Goal: Task Accomplishment & Management: Complete application form

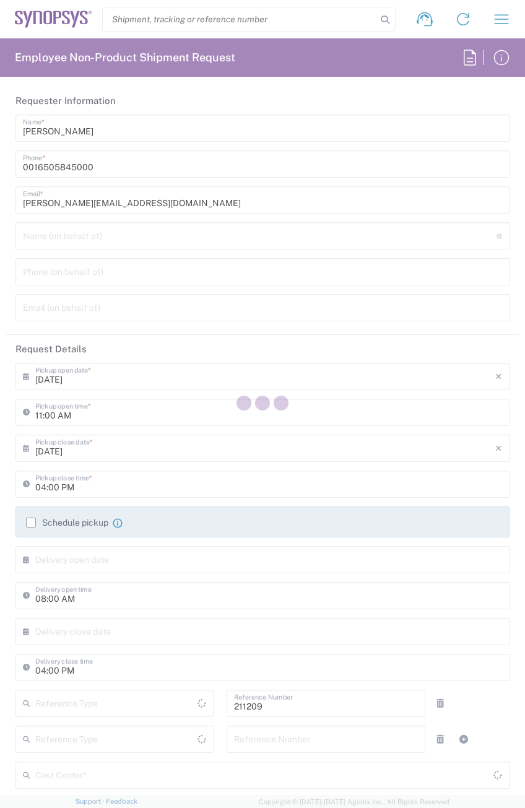
type input "Department"
type input "[GEOGRAPHIC_DATA]"
type input "US01, DDG, NA3 211209"
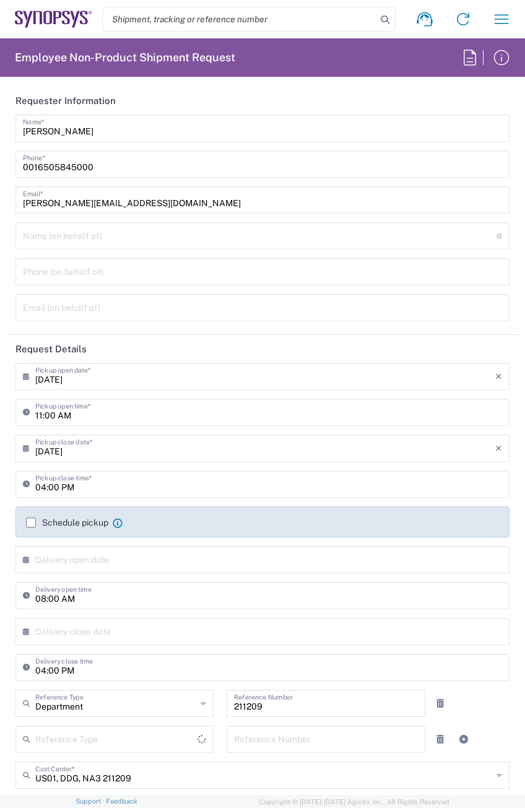
type input "Delivered at Place"
type input "[US_STATE]"
type input "[GEOGRAPHIC_DATA]"
type input "Headquarters USSV"
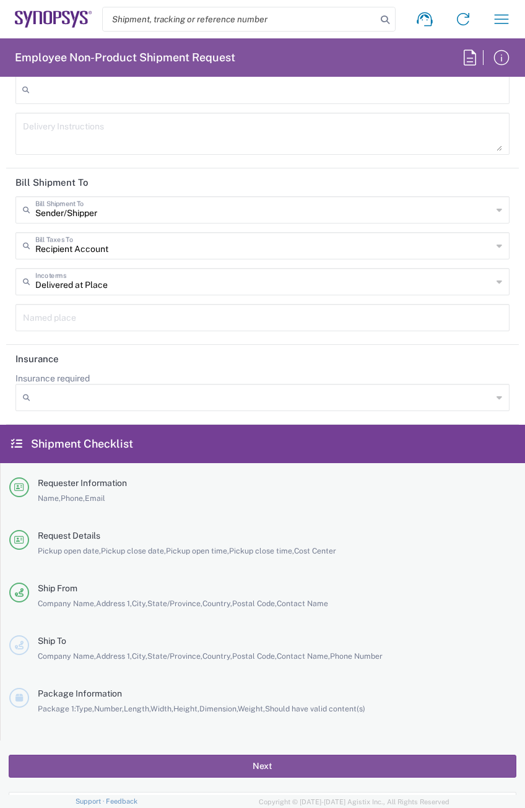
scroll to position [2307, 0]
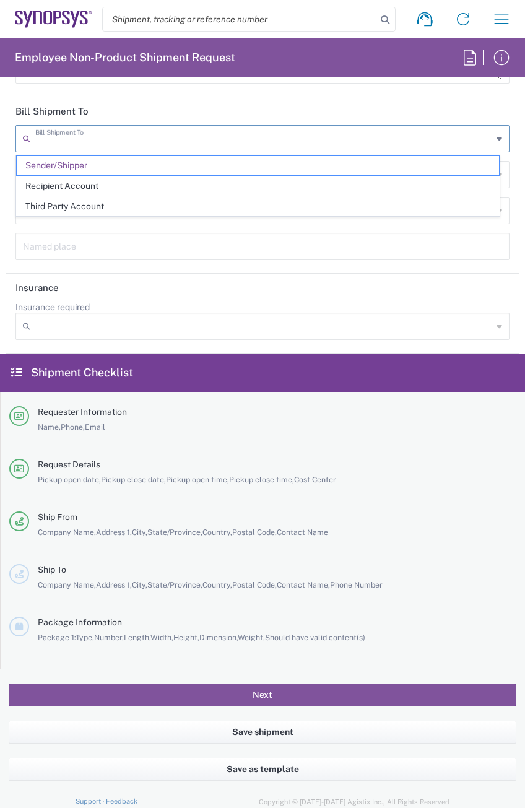
click at [408, 139] on input "text" at bounding box center [263, 138] width 457 height 22
click at [442, 109] on header "Bill Shipment To" at bounding box center [262, 111] width 513 height 28
type input "Sender/Shipper"
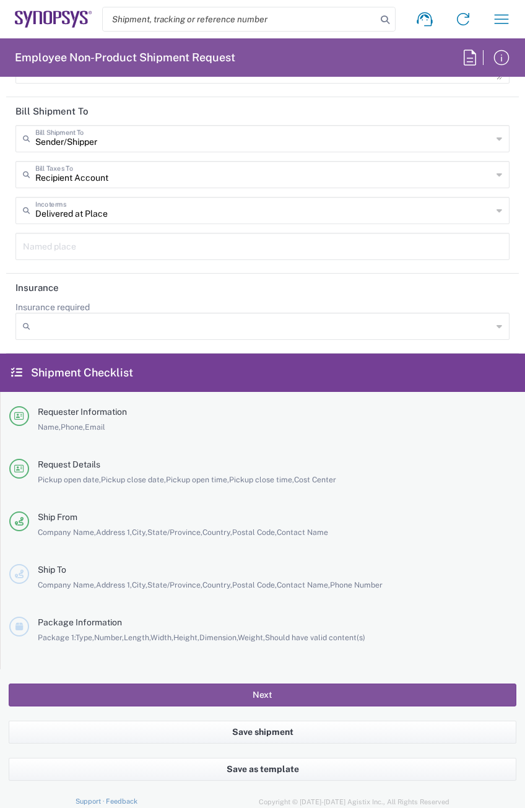
click at [497, 135] on icon at bounding box center [500, 139] width 6 height 20
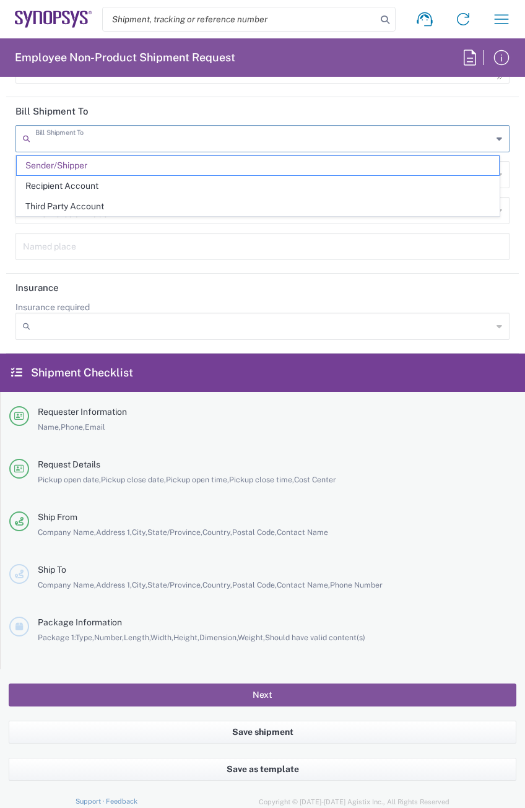
click at [502, 112] on header "Bill Shipment To" at bounding box center [262, 111] width 513 height 28
type input "Sender/Shipper"
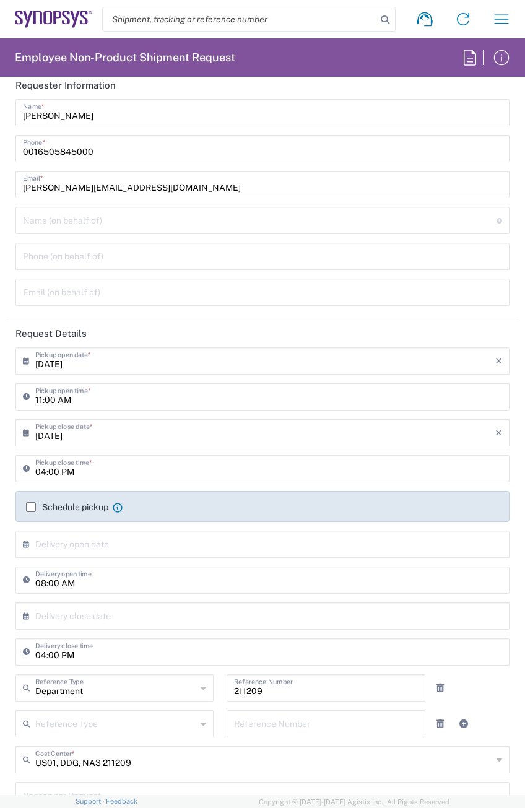
scroll to position [0, 0]
